Goal: Navigation & Orientation: Find specific page/section

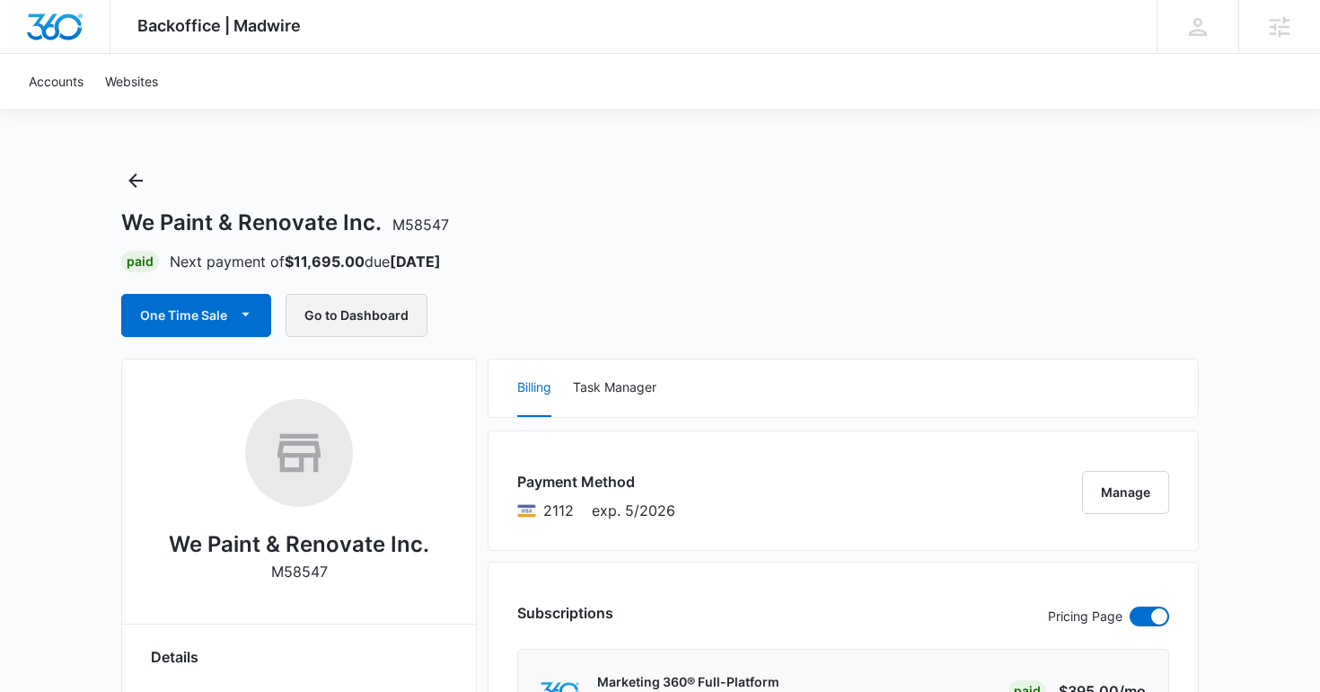
click at [348, 318] on button "Go to Dashboard" at bounding box center [357, 315] width 142 height 43
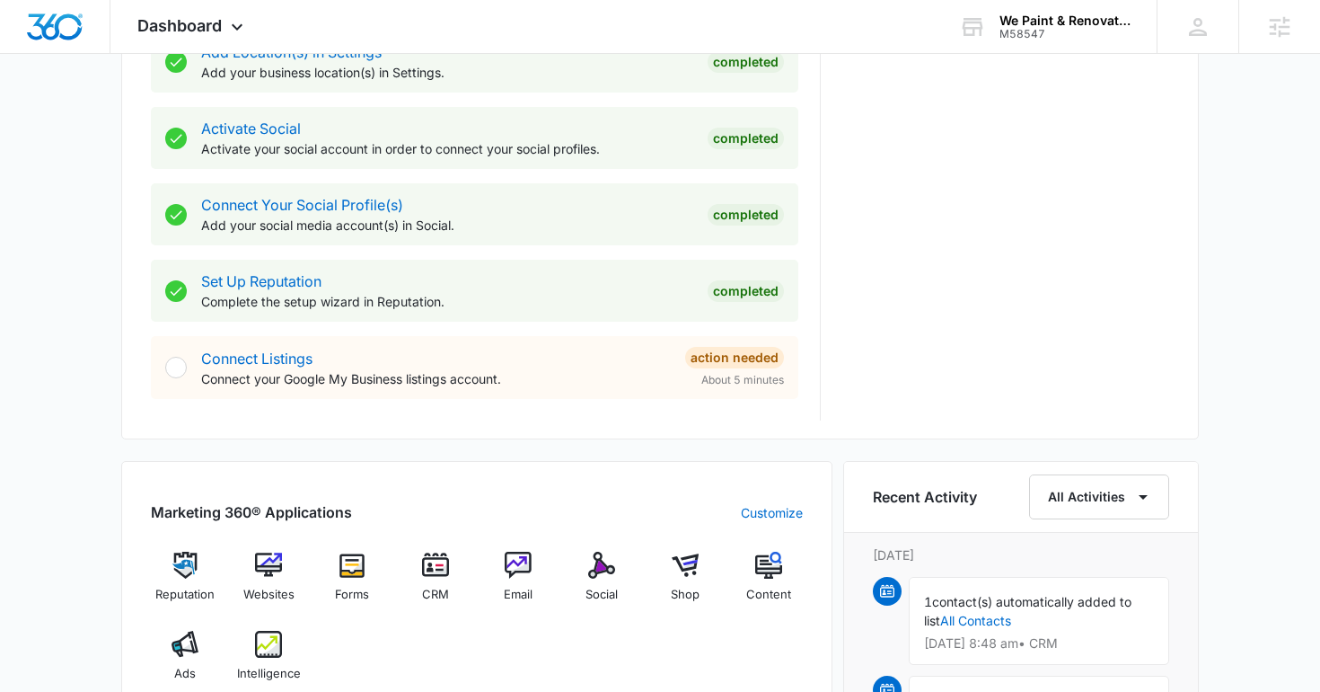
scroll to position [843, 0]
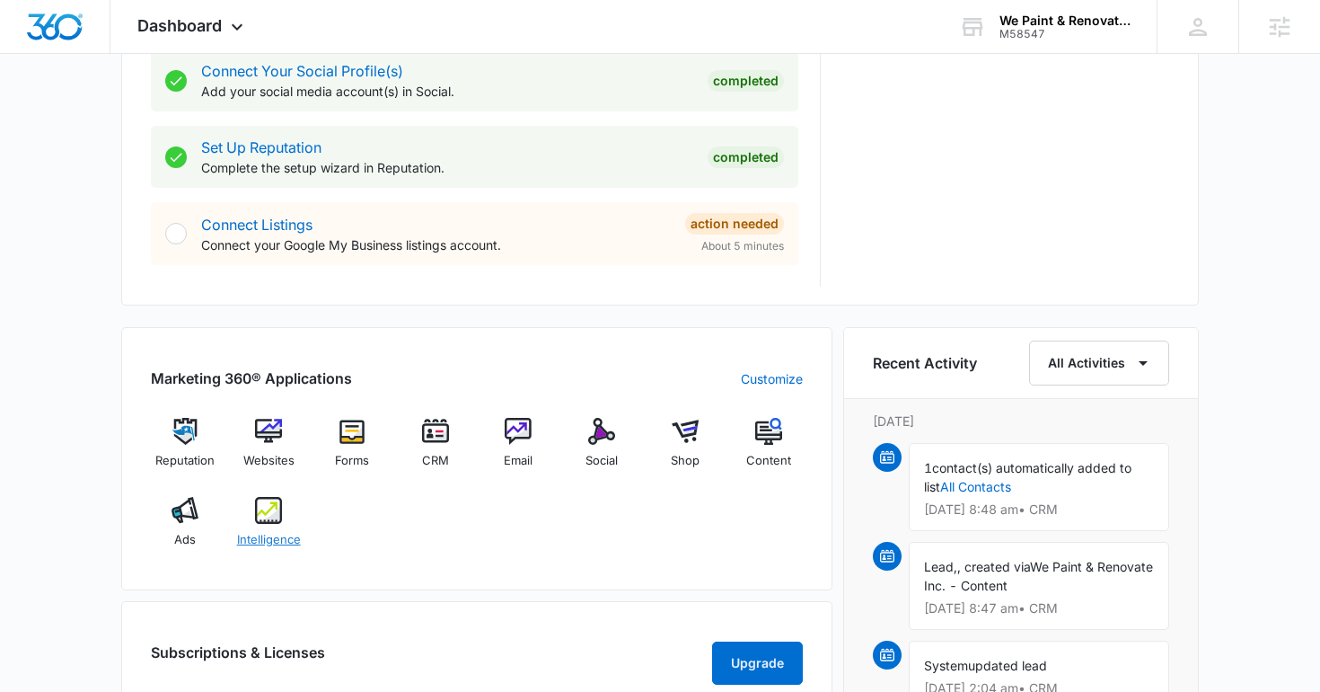
click at [281, 508] on img at bounding box center [268, 510] width 27 height 27
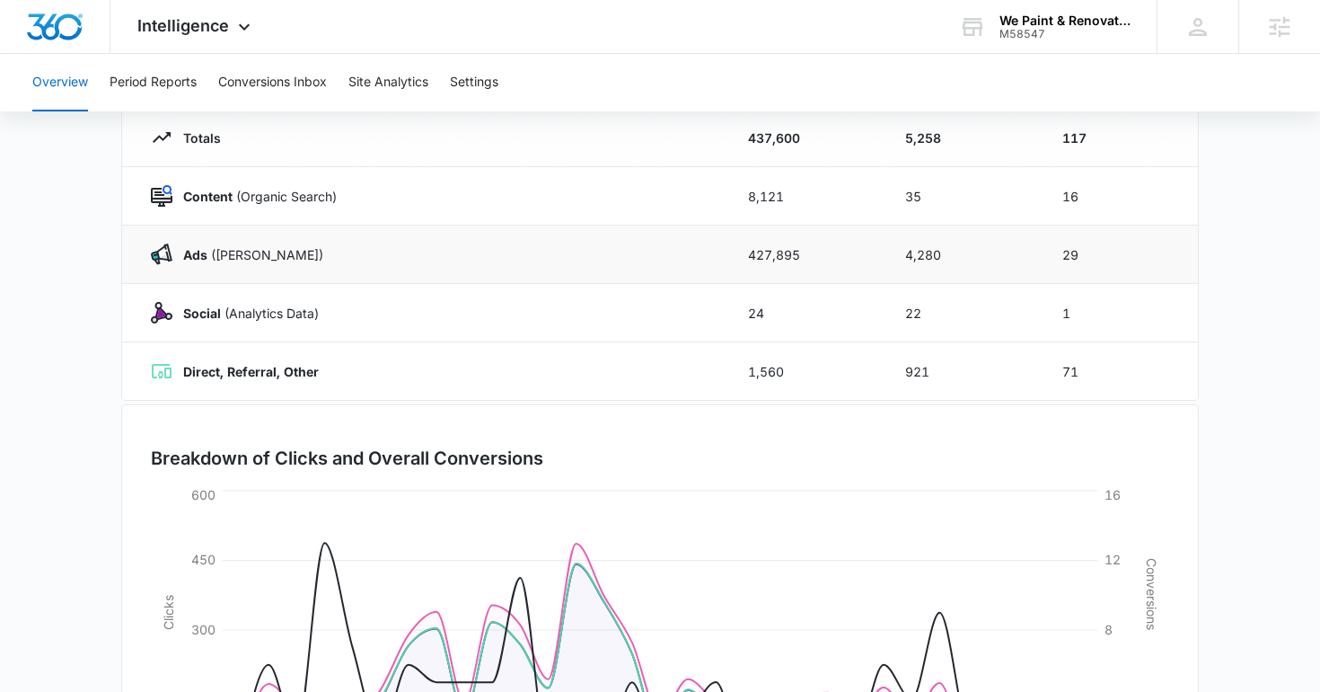
scroll to position [420, 0]
